Goal: Transaction & Acquisition: Purchase product/service

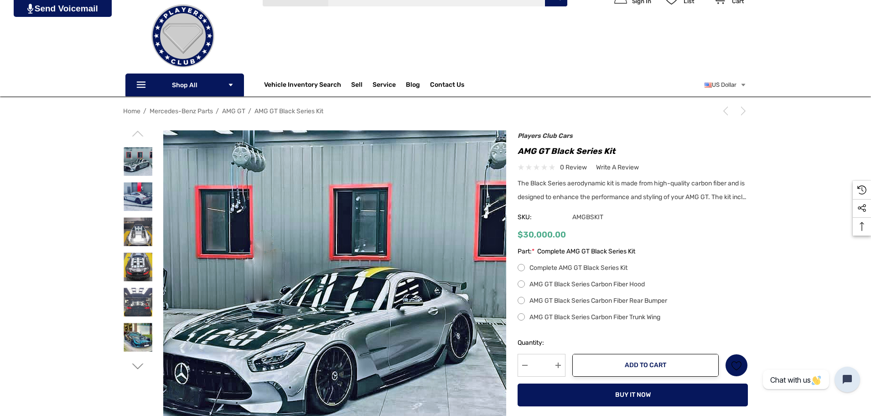
scroll to position [91, 0]
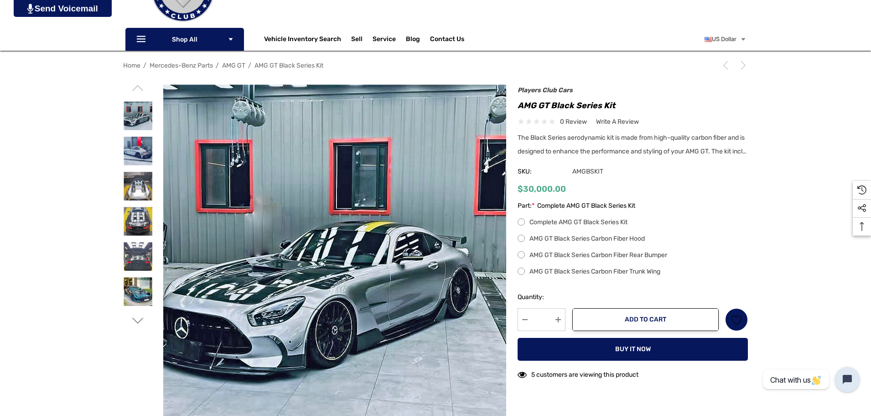
drag, startPoint x: 568, startPoint y: 224, endPoint x: 679, endPoint y: 226, distance: 111.3
drag, startPoint x: 679, startPoint y: 226, endPoint x: 640, endPoint y: 180, distance: 59.9
click at [640, 180] on div "Players Club Cars AMG GT Black Series Kit 0 review Write a Review" at bounding box center [633, 144] width 230 height 111
drag, startPoint x: 604, startPoint y: 255, endPoint x: 727, endPoint y: 276, distance: 125.0
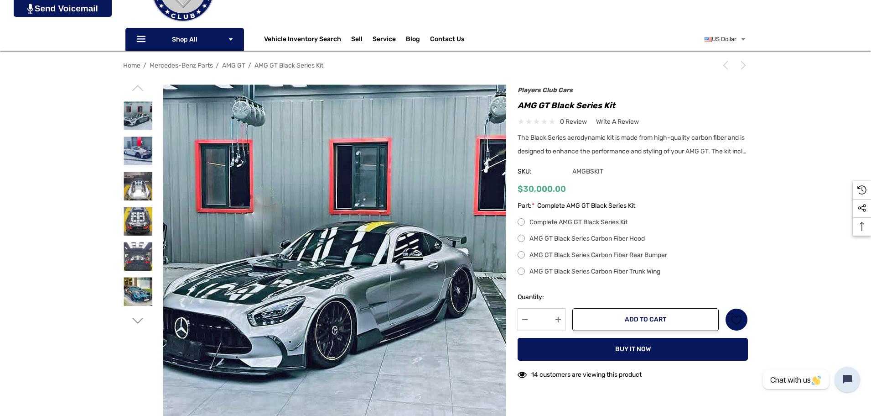
click at [727, 276] on div "Complete AMG GT Black Series Kit AMG GT Black Series Carbon Fiber Hood AMG GT B…" at bounding box center [633, 247] width 230 height 60
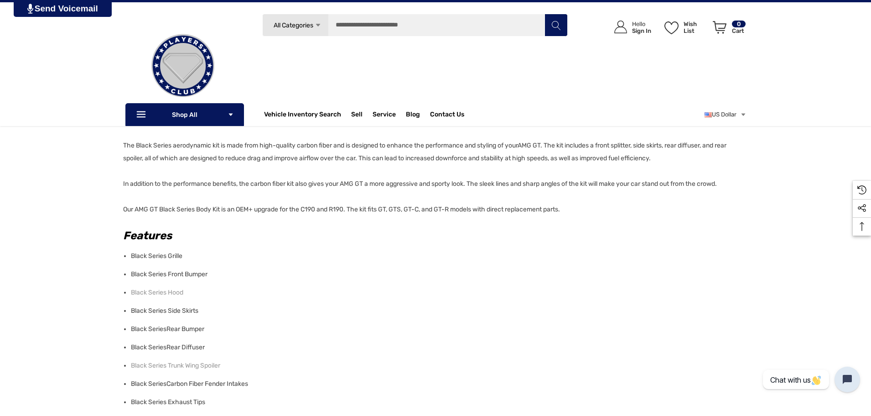
scroll to position [958, 0]
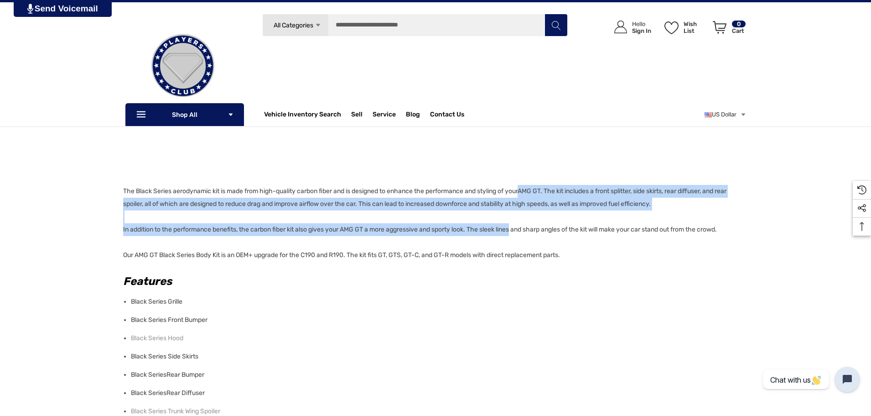
drag, startPoint x: 530, startPoint y: 185, endPoint x: 517, endPoint y: 223, distance: 40.5
click at [517, 223] on p "The Black Series aerodynamic kit is made from high-quality carbon fiber and is …" at bounding box center [433, 223] width 620 height 77
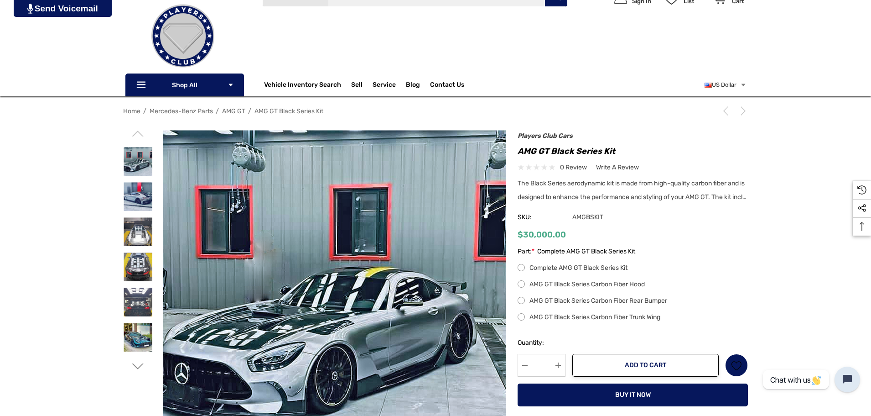
scroll to position [0, 0]
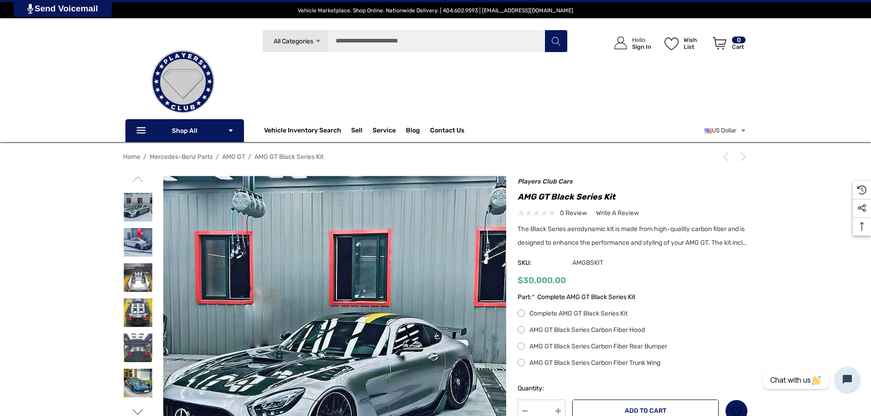
click at [521, 335] on label "AMG GT Black Series Carbon Fiber Hood" at bounding box center [633, 329] width 230 height 11
click at [523, 352] on label "AMG GT Black Series Carbon Fiber Rear Bumper" at bounding box center [633, 346] width 230 height 11
click at [525, 368] on label "AMG GT Black Series Carbon Fiber Trunk Wing" at bounding box center [633, 362] width 230 height 11
click at [521, 319] on label "Complete AMG GT Black Series Kit" at bounding box center [633, 313] width 230 height 11
click at [141, 241] on img at bounding box center [138, 242] width 29 height 29
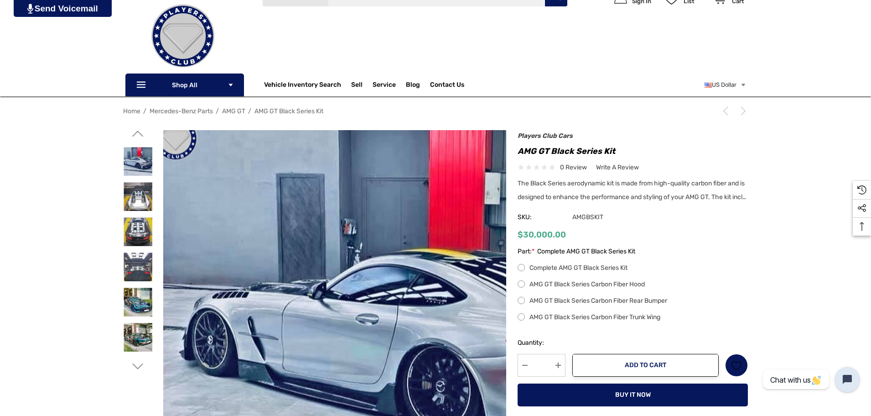
scroll to position [137, 0]
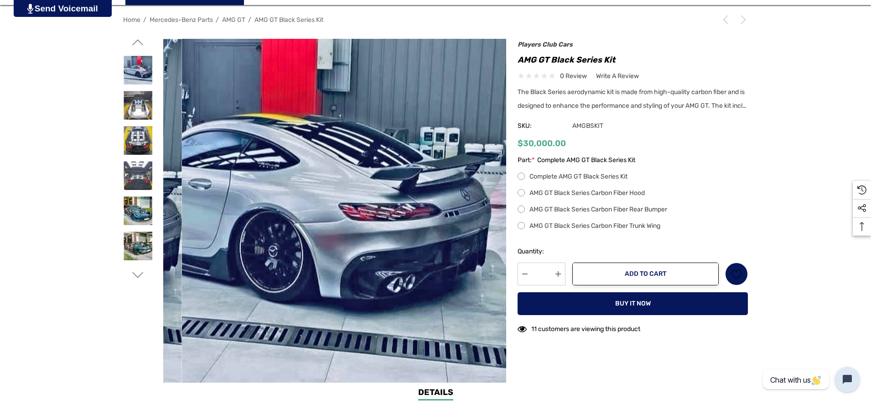
drag, startPoint x: 436, startPoint y: 272, endPoint x: 454, endPoint y: 268, distance: 19.1
click at [454, 268] on img at bounding box center [270, 194] width 584 height 441
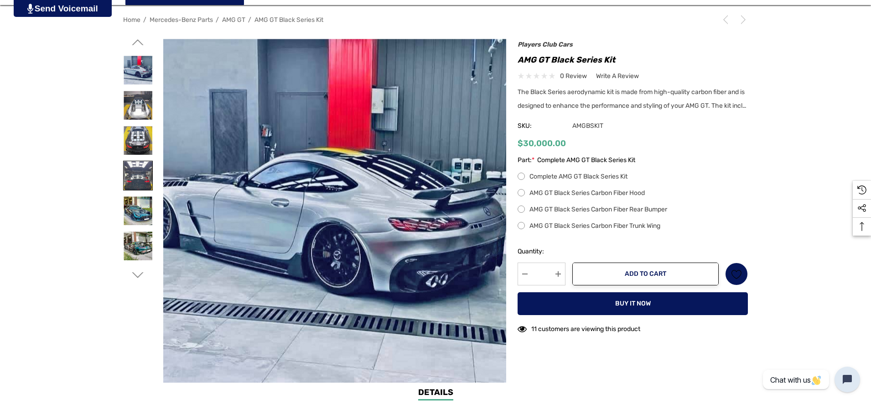
click at [137, 181] on img at bounding box center [138, 175] width 29 height 29
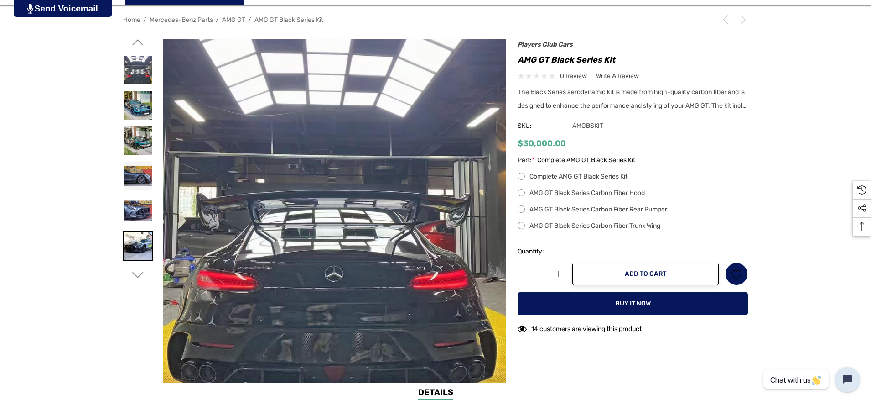
click at [129, 239] on img at bounding box center [138, 245] width 29 height 29
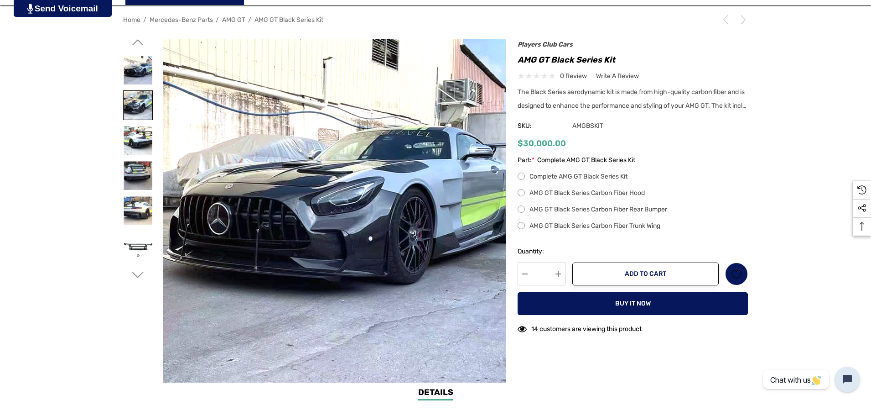
click at [135, 102] on img at bounding box center [138, 105] width 29 height 29
